Goal: Information Seeking & Learning: Compare options

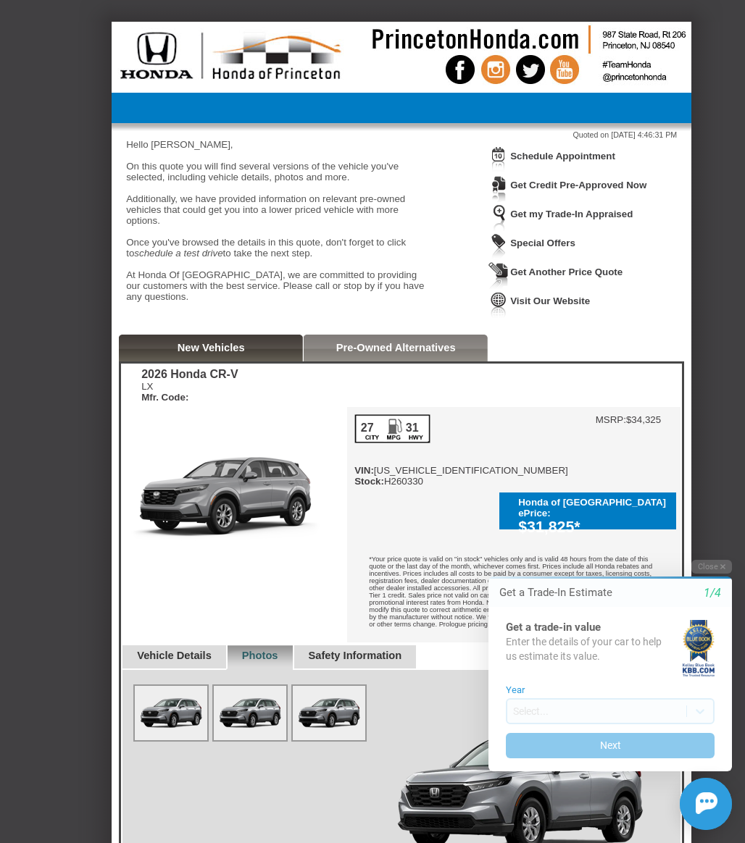
click at [595, 335] on div "Quoted on [DATE] 4:46:31 PM Hello [PERSON_NAME], On this quote you will find se…" at bounding box center [402, 229] width 580 height 212
click at [723, 571] on button "Close" at bounding box center [711, 567] width 41 height 14
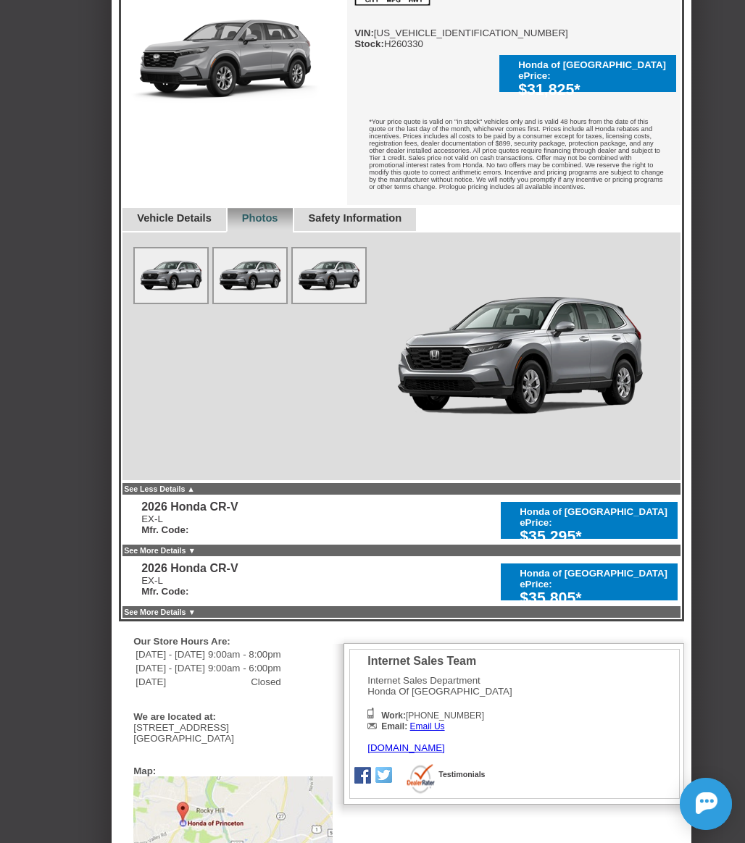
scroll to position [495, 0]
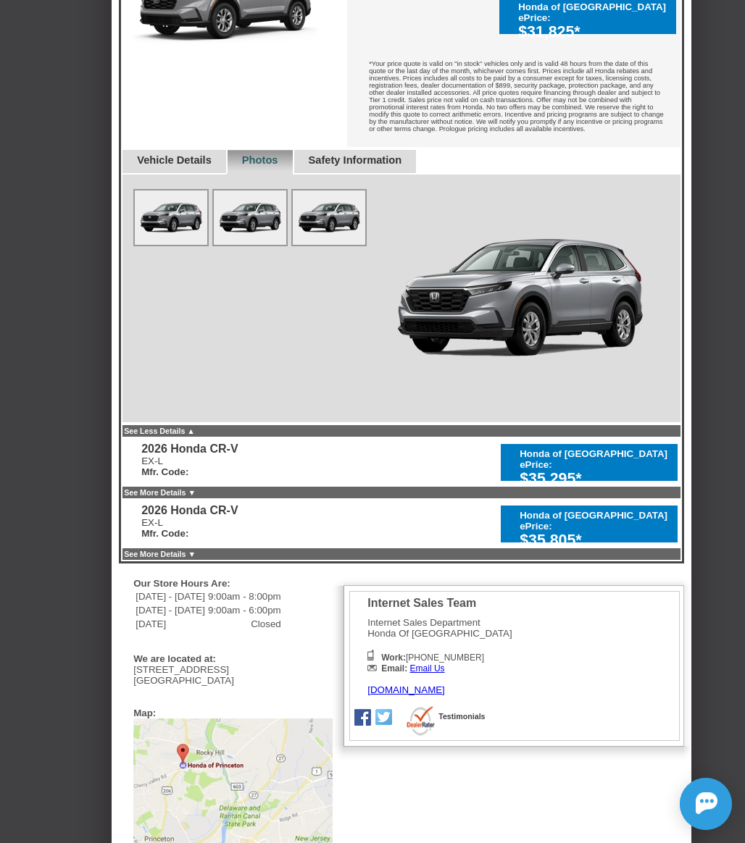
click at [168, 489] on link "See More Details ▼" at bounding box center [160, 492] width 72 height 9
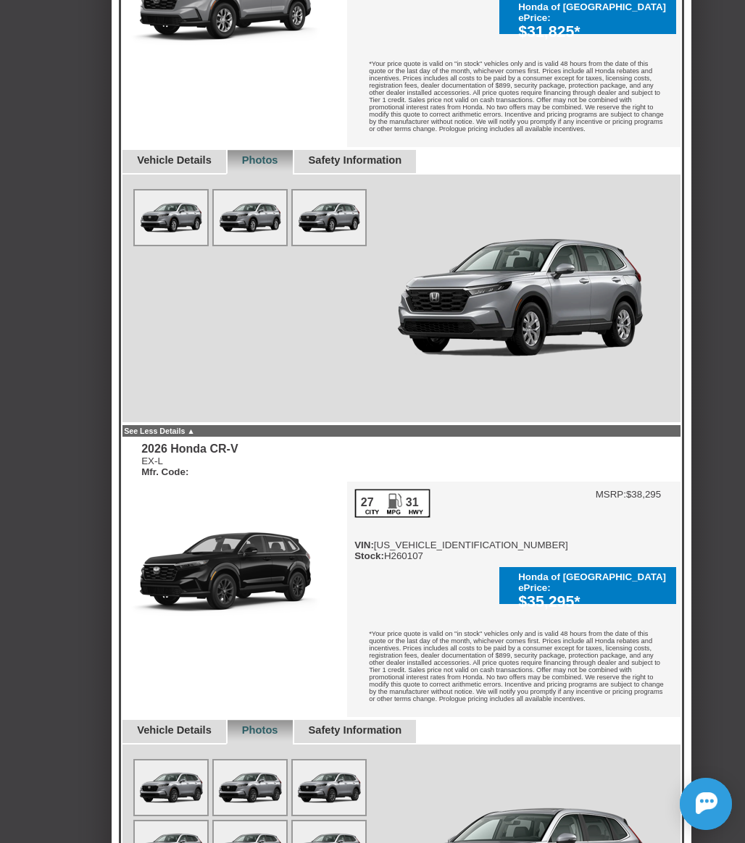
click at [196, 435] on div "See Less Details ▲" at bounding box center [401, 431] width 561 height 14
click at [195, 430] on link "See Less Details ▲" at bounding box center [159, 431] width 71 height 9
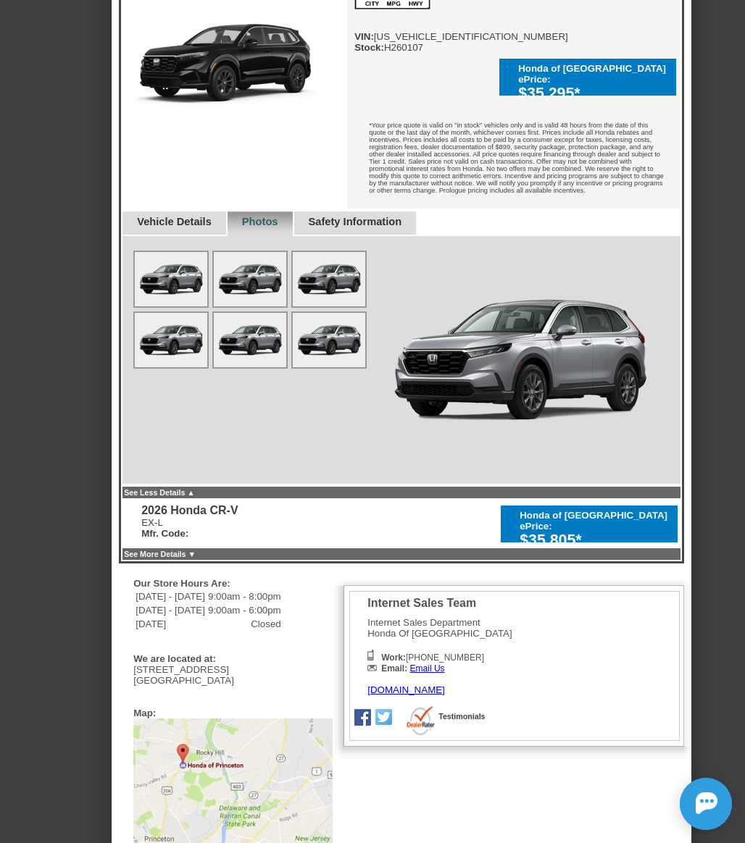
click at [195, 488] on link "See Less Details ▲" at bounding box center [159, 492] width 71 height 9
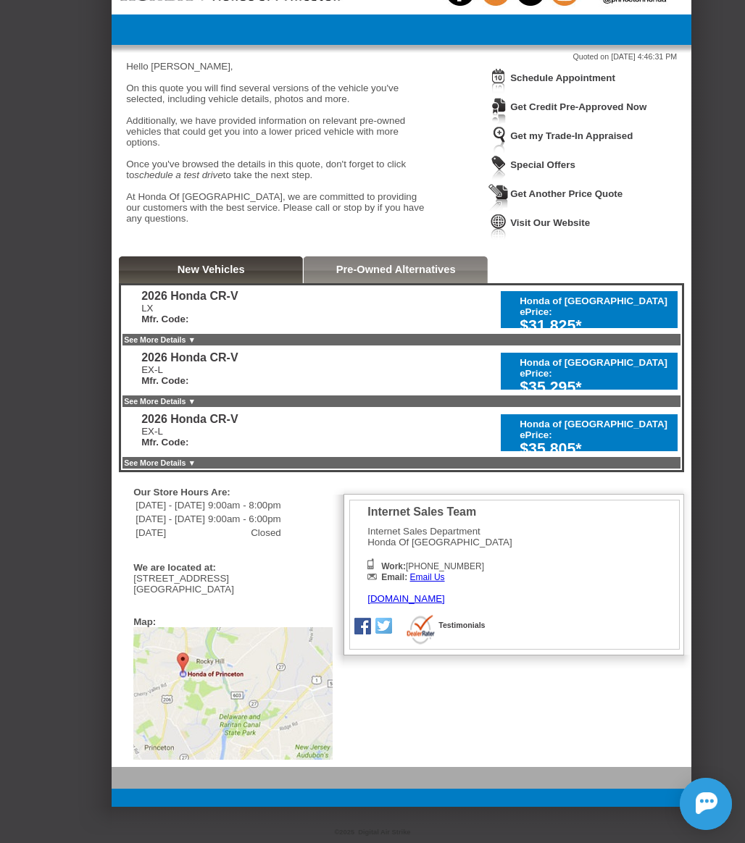
scroll to position [106, 0]
click at [196, 397] on link "See More Details ▼" at bounding box center [160, 401] width 72 height 9
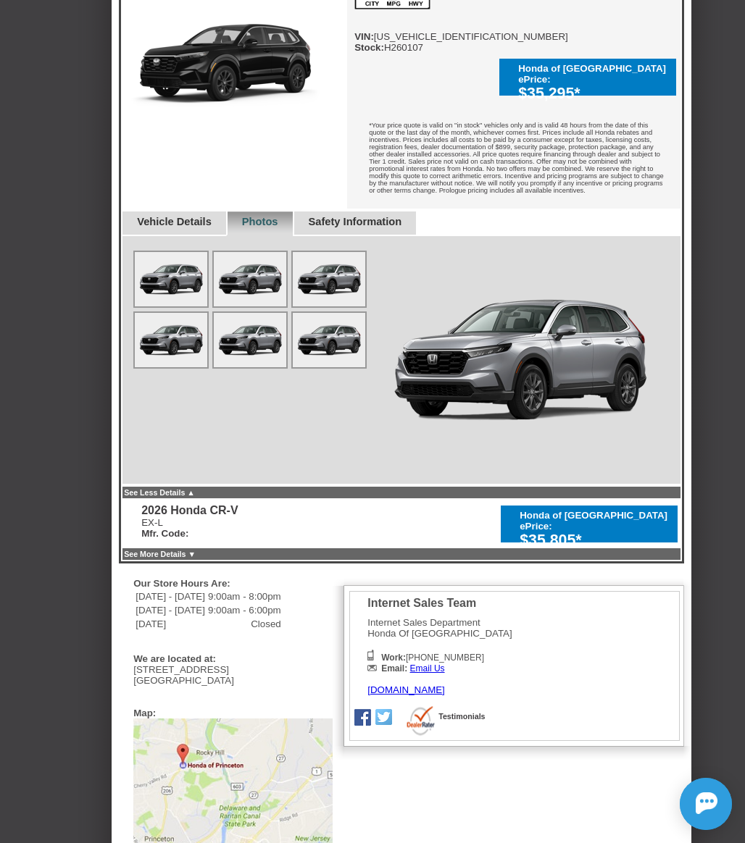
click at [196, 550] on link "See More Details ▼" at bounding box center [160, 554] width 72 height 9
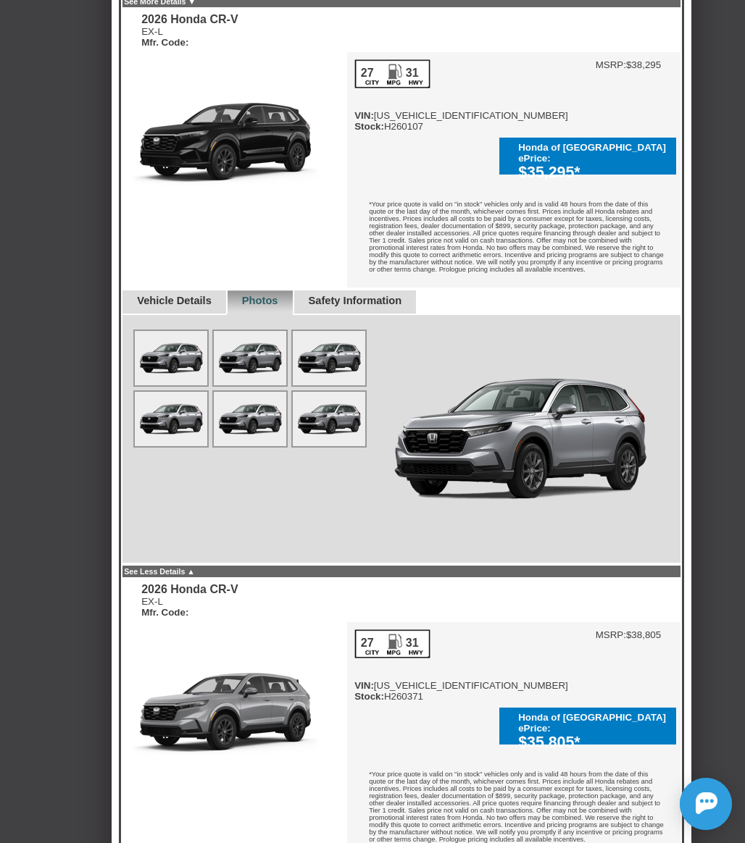
scroll to position [411, 0]
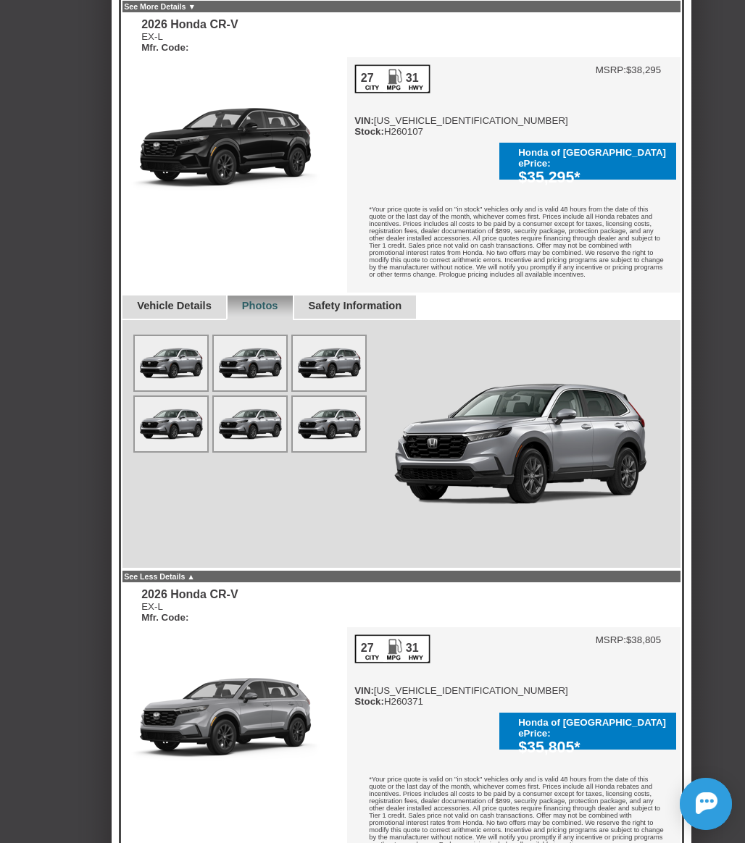
click at [195, 572] on link "See Less Details ▲" at bounding box center [159, 576] width 71 height 9
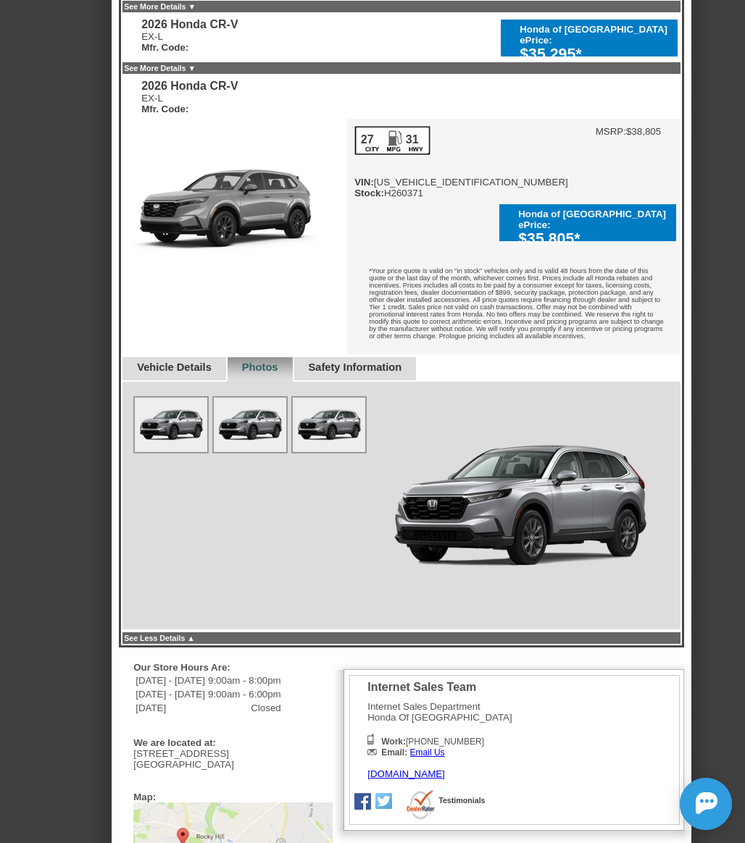
click at [196, 72] on link "See More Details ▼" at bounding box center [160, 68] width 72 height 9
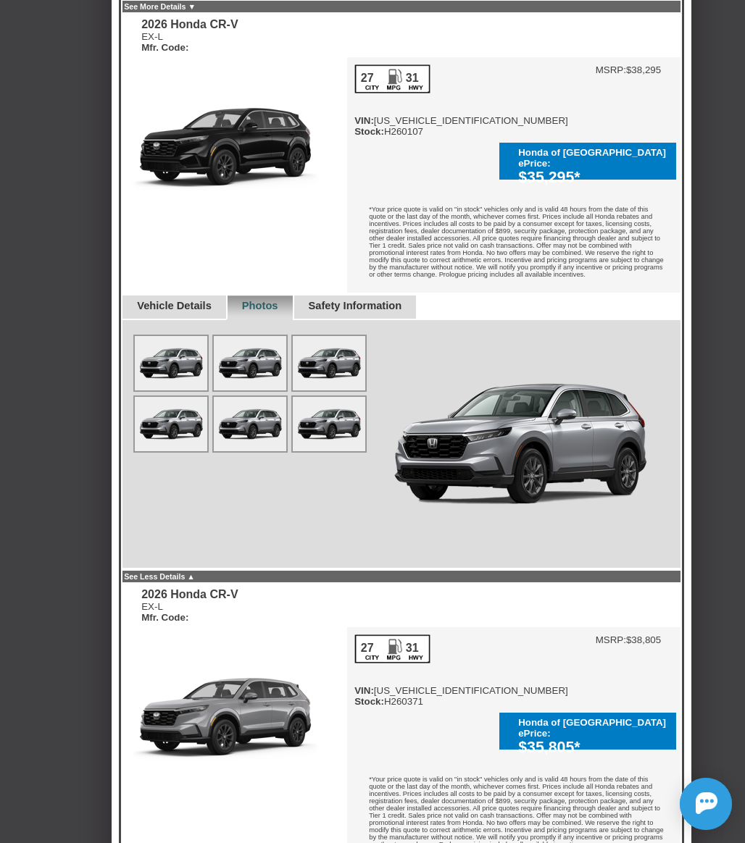
click at [196, 11] on link "See More Details ▼" at bounding box center [160, 6] width 72 height 9
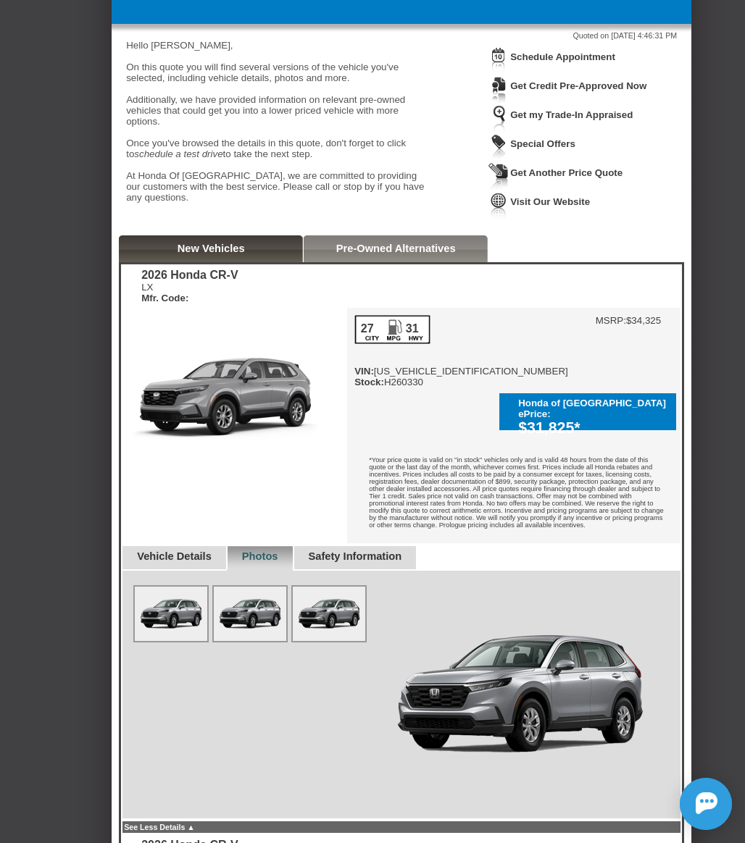
scroll to position [59, 0]
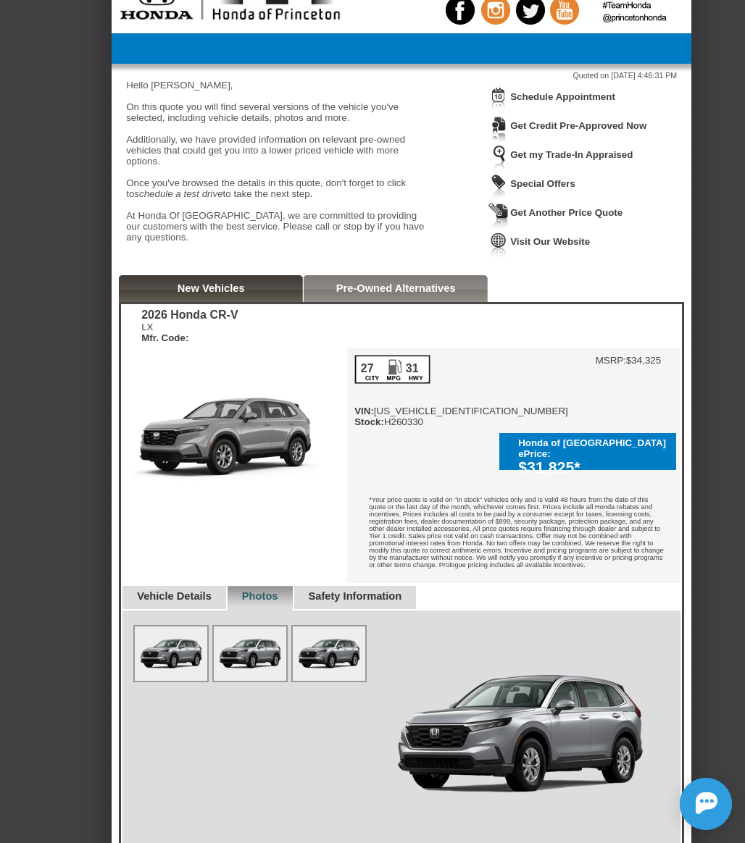
click at [365, 294] on link "Pre-Owned Alternatives" at bounding box center [396, 289] width 120 height 12
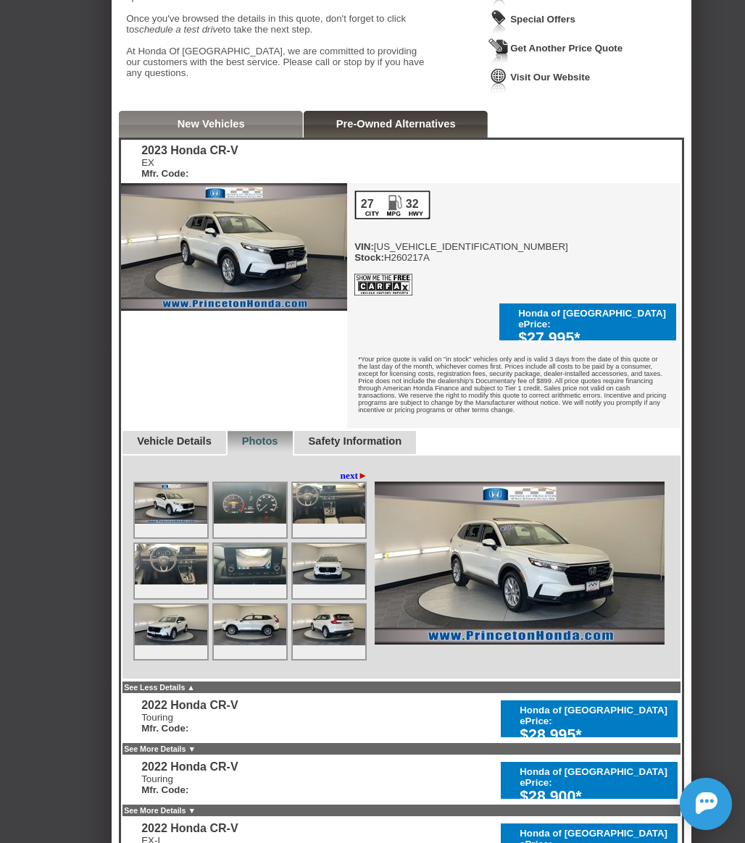
scroll to position [640, 0]
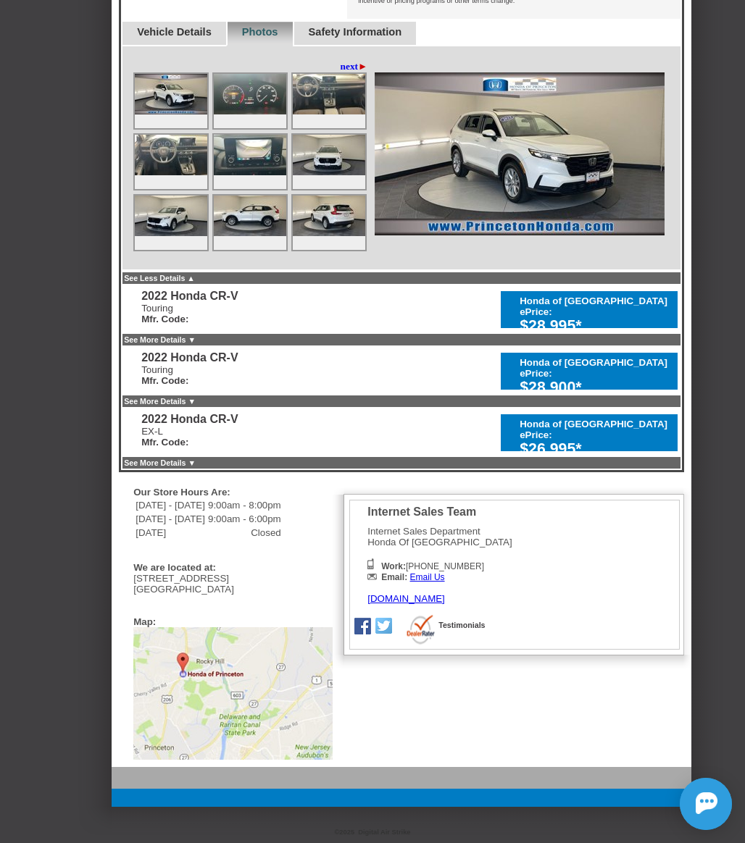
click at [186, 397] on link "See More Details ▼" at bounding box center [160, 401] width 72 height 9
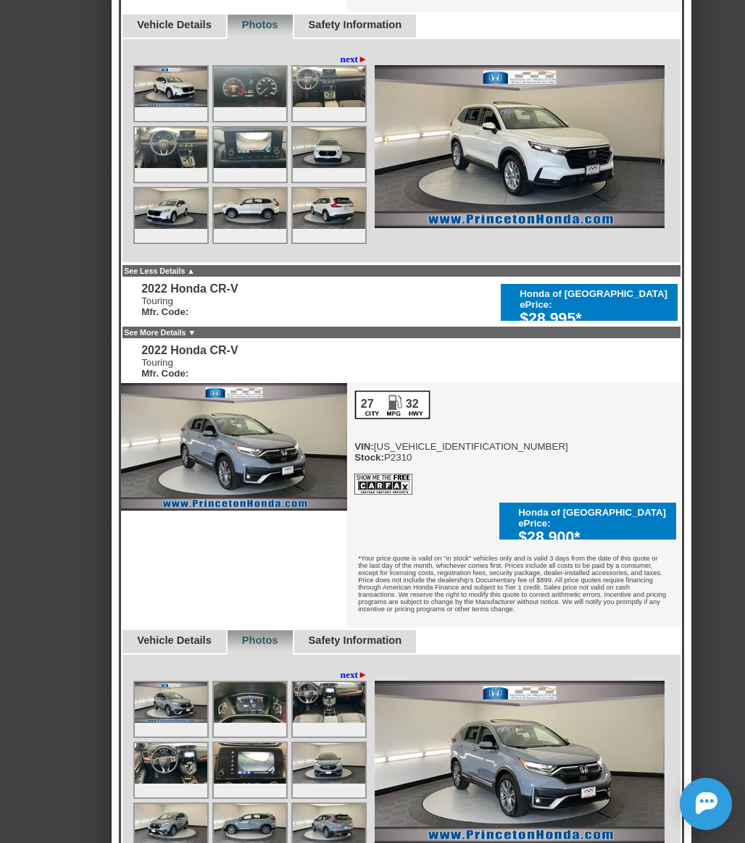
click at [207, 326] on div "See More Details ▼" at bounding box center [401, 332] width 561 height 14
click at [196, 328] on link "See More Details ▼" at bounding box center [160, 332] width 72 height 9
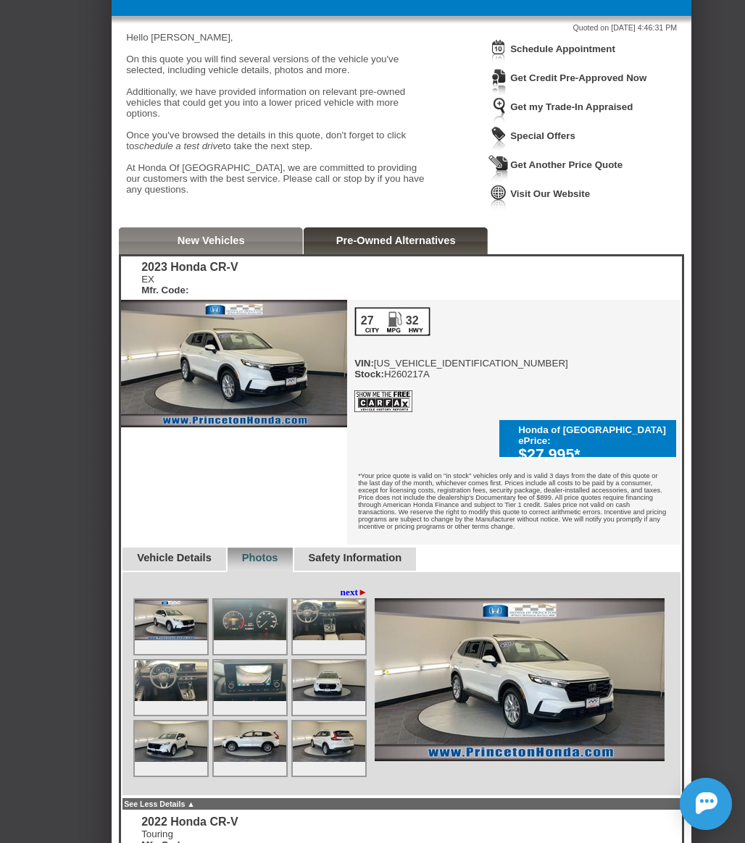
scroll to position [0, 0]
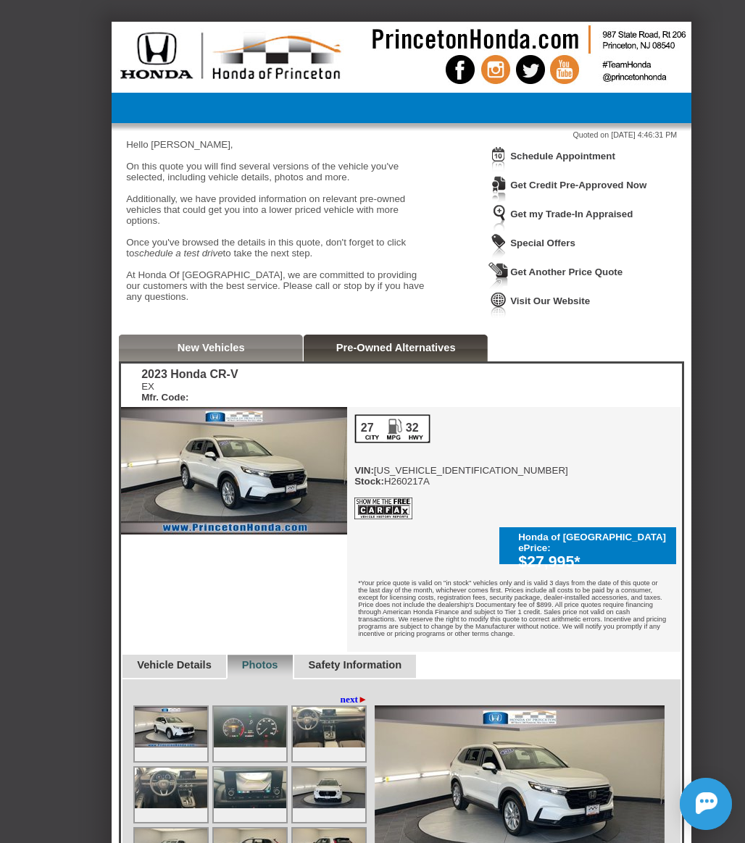
click at [347, 254] on div "Hello [PERSON_NAME], On this quote you will find several versions of the vehicl…" at bounding box center [278, 226] width 304 height 174
click at [569, 271] on link "Get Another Price Quote" at bounding box center [566, 272] width 112 height 11
